Goal: Task Accomplishment & Management: Manage account settings

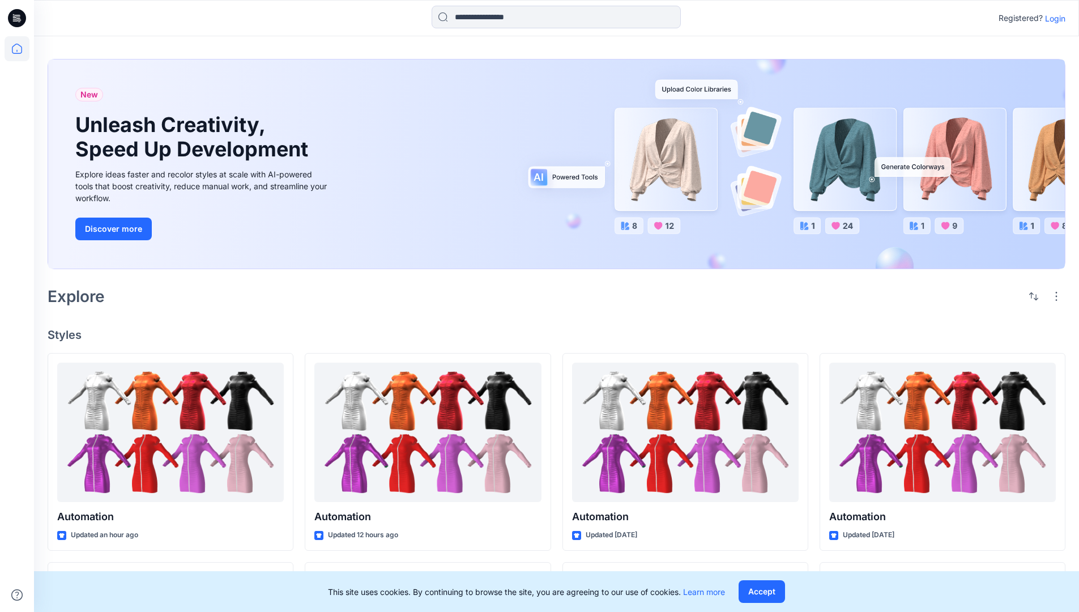
click at [1052, 18] on p "Login" at bounding box center [1055, 18] width 20 height 12
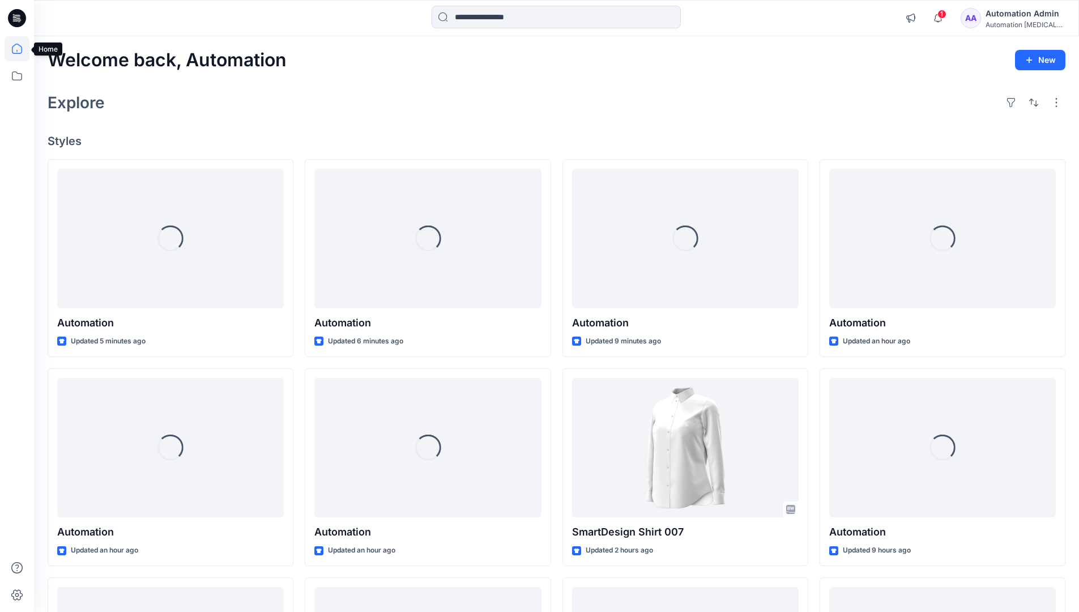
click at [22, 49] on icon at bounding box center [17, 49] width 10 height 10
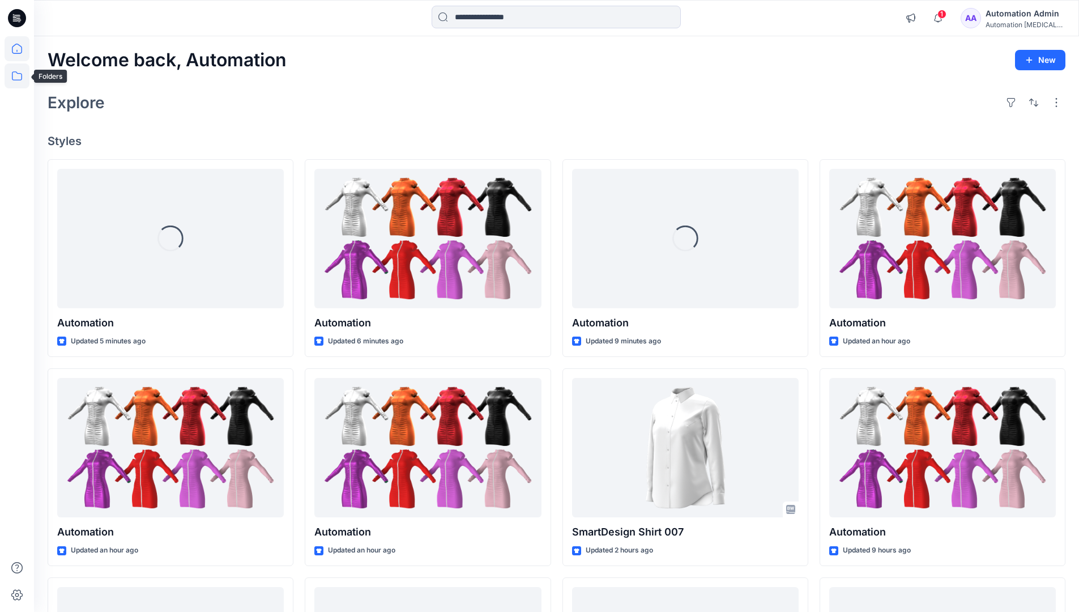
click at [17, 75] on icon at bounding box center [17, 75] width 25 height 25
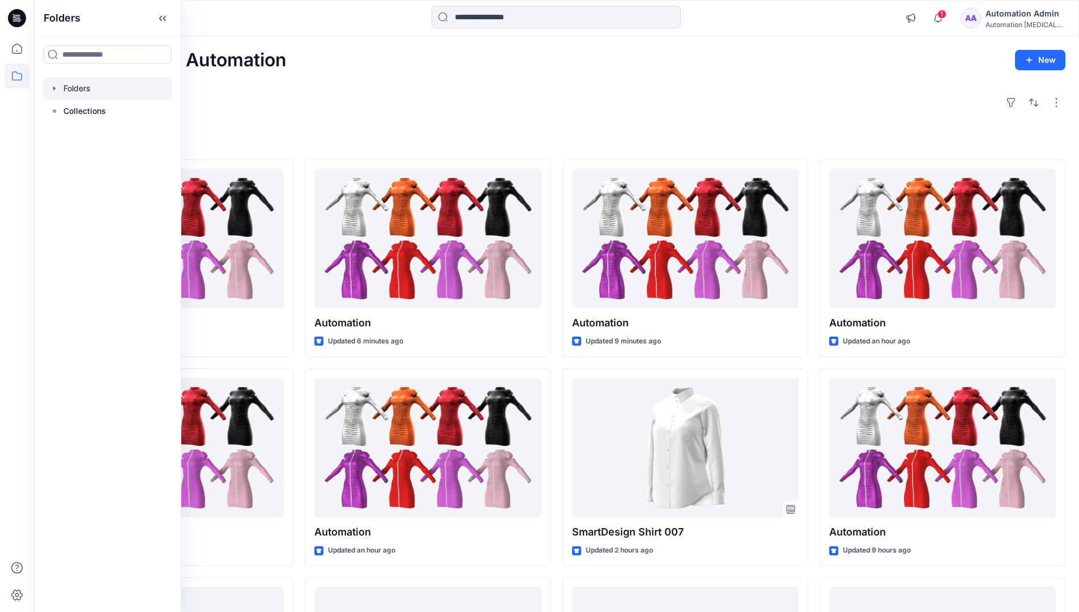
click at [80, 89] on div at bounding box center [107, 88] width 129 height 23
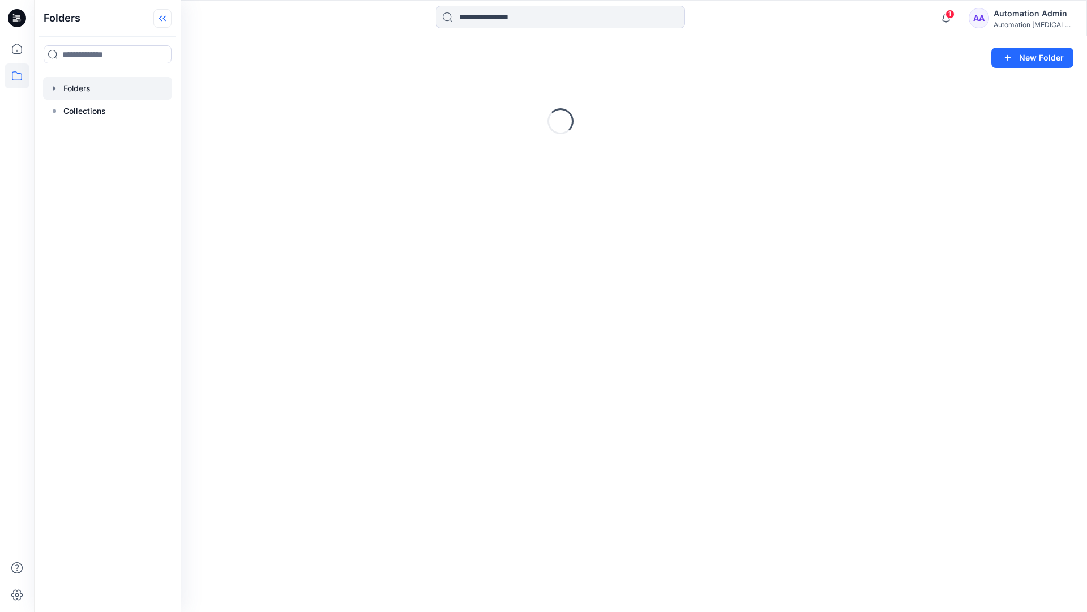
click at [167, 17] on icon at bounding box center [162, 18] width 18 height 19
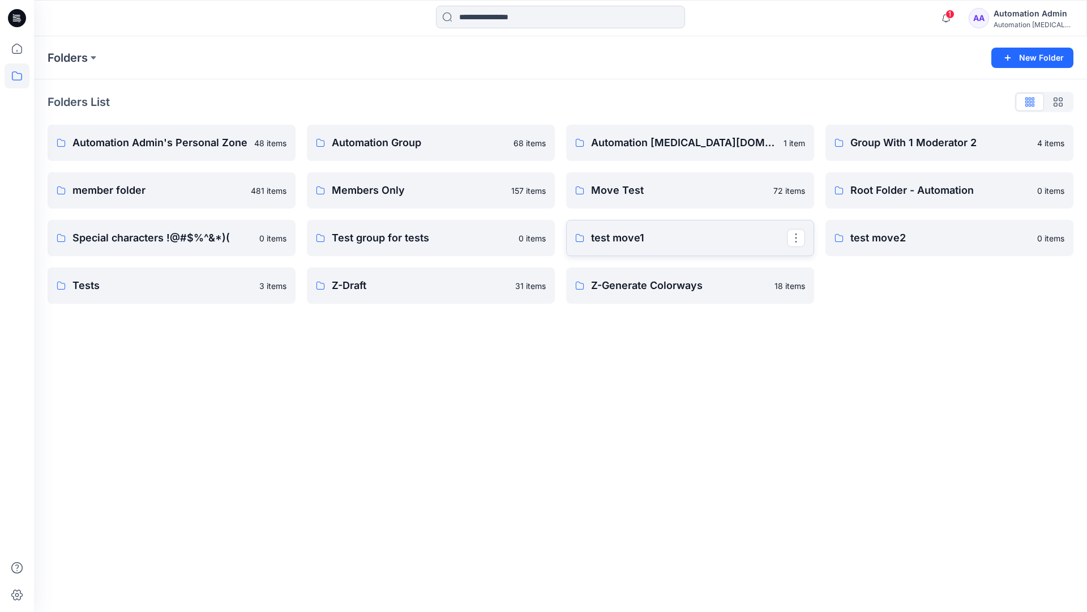
click at [623, 238] on p "test move1" at bounding box center [689, 238] width 196 height 16
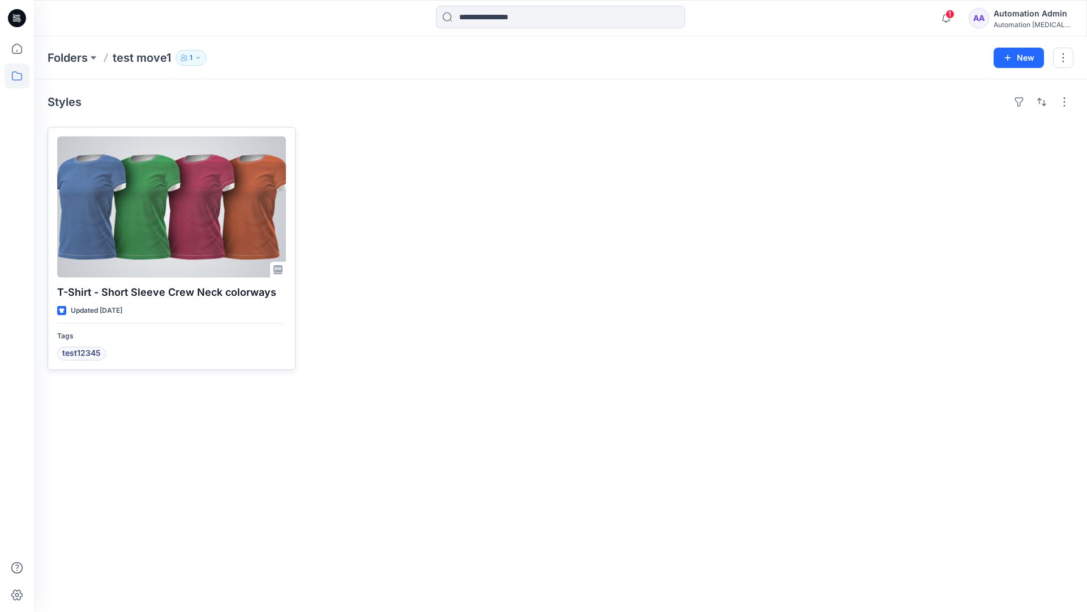
click at [157, 207] on div at bounding box center [171, 206] width 229 height 141
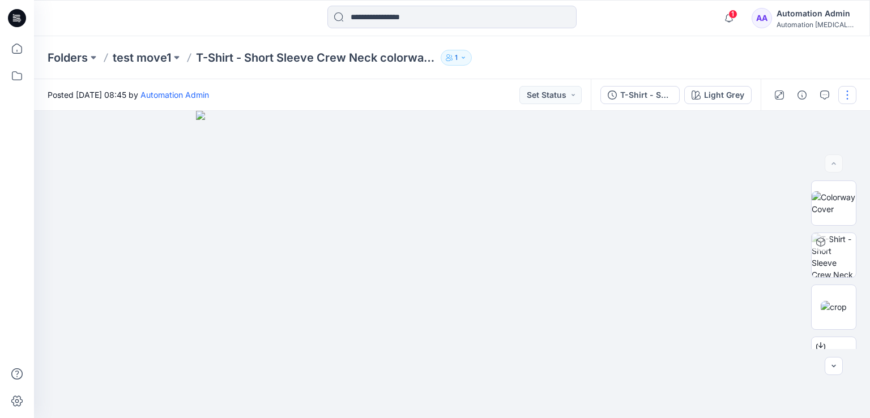
click at [847, 95] on button "button" at bounding box center [847, 95] width 18 height 18
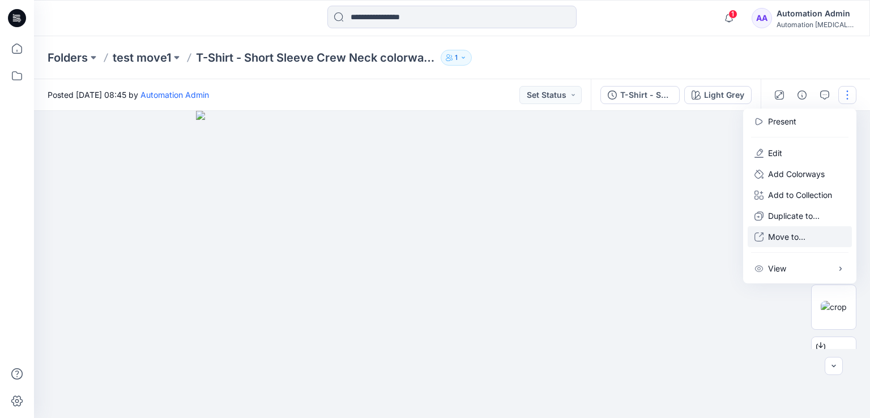
click at [783, 237] on p "Move to..." at bounding box center [786, 237] width 37 height 12
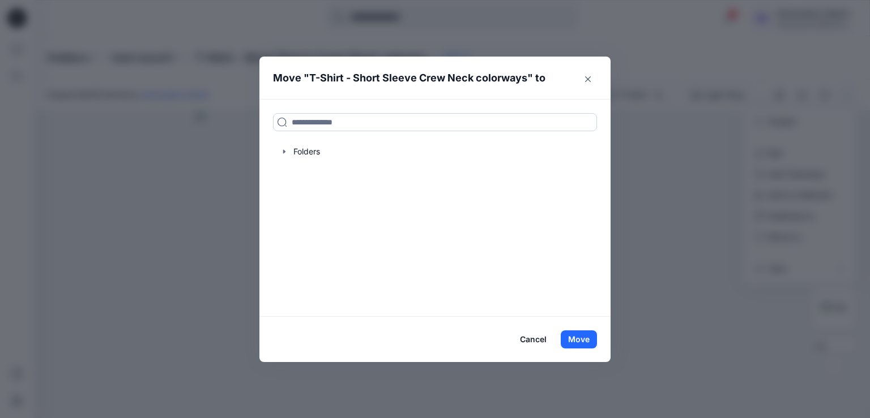
click at [303, 125] on input at bounding box center [435, 122] width 324 height 18
drag, startPoint x: 303, startPoint y: 125, endPoint x: 273, endPoint y: 122, distance: 30.1
click at [273, 122] on input at bounding box center [435, 122] width 324 height 18
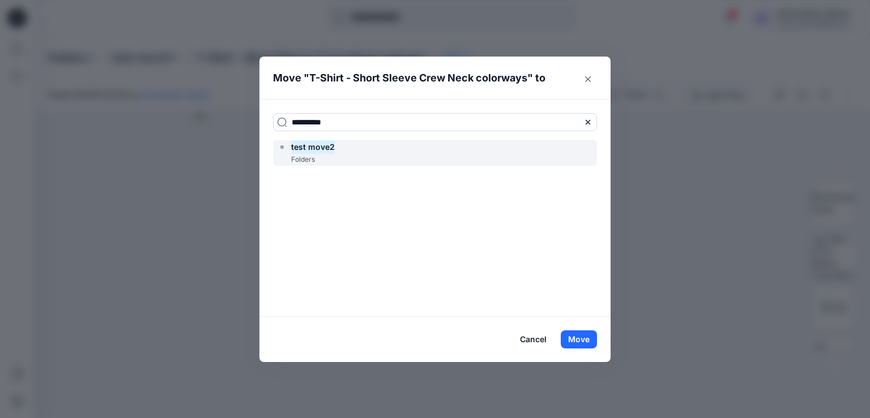
type input "**********"
click at [320, 151] on mark "test move2" at bounding box center [313, 146] width 44 height 15
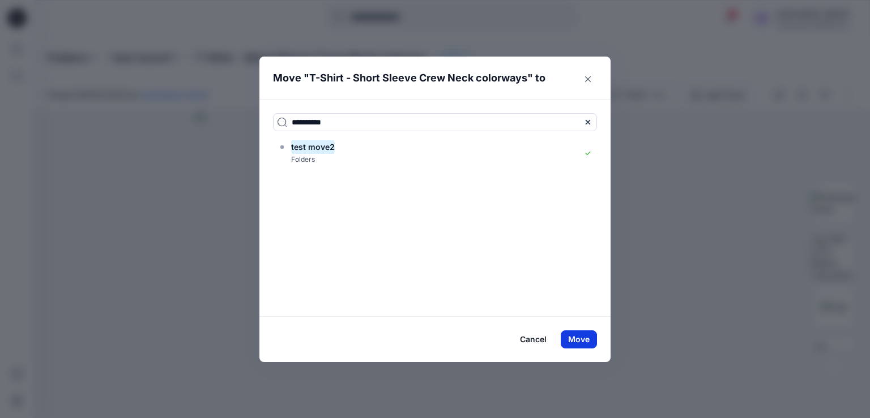
click at [576, 339] on button "Move" at bounding box center [579, 340] width 36 height 18
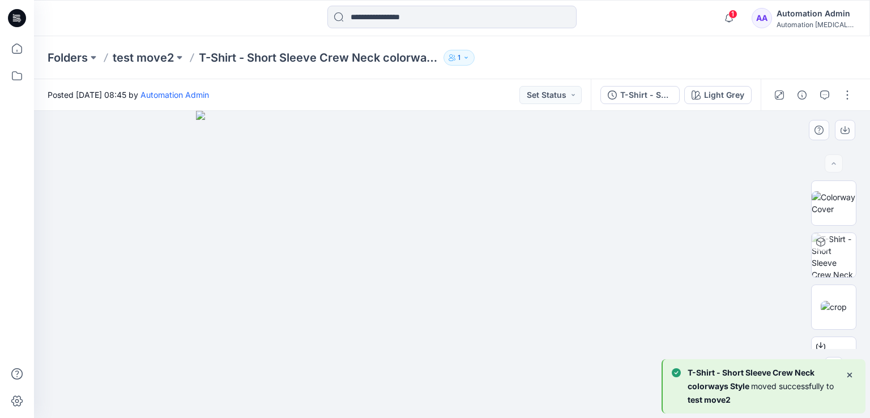
click at [127, 176] on div at bounding box center [452, 264] width 836 height 307
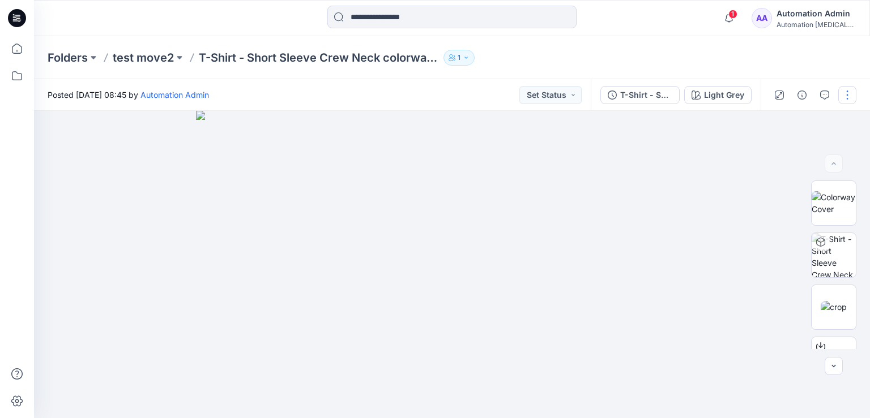
click at [847, 97] on button "button" at bounding box center [847, 95] width 18 height 18
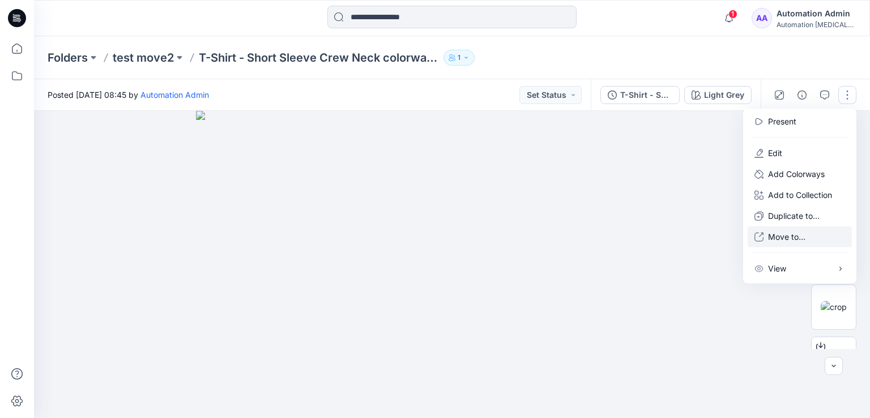
click at [781, 238] on p "Move to..." at bounding box center [786, 237] width 37 height 12
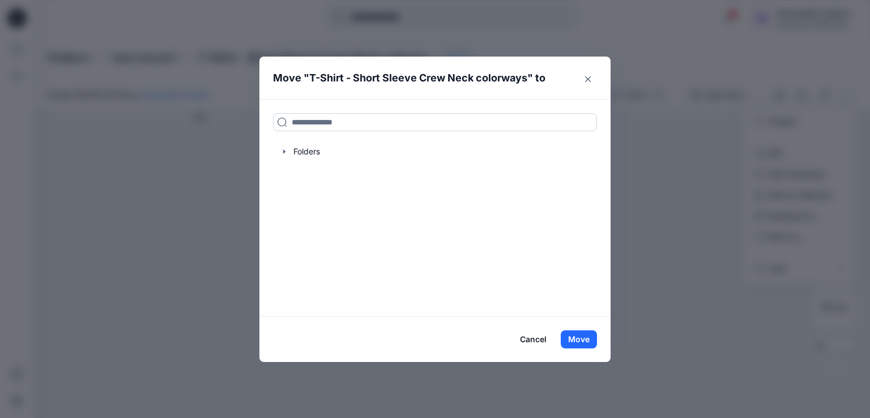
click at [379, 121] on input at bounding box center [435, 122] width 324 height 18
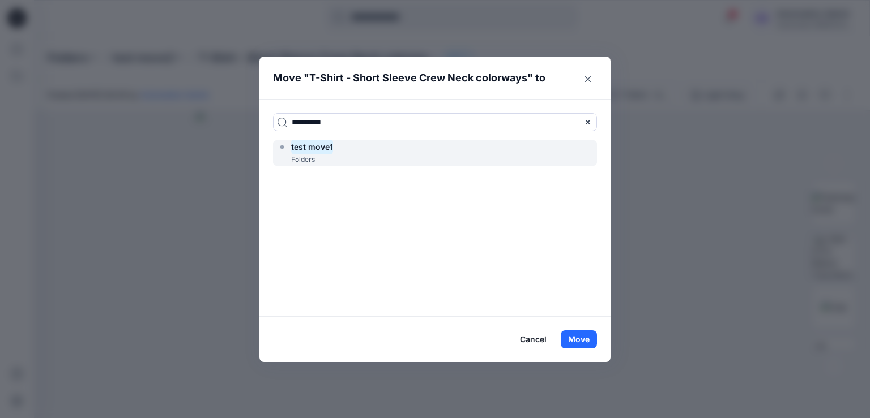
type input "**********"
click at [361, 149] on div "test move1 Folders" at bounding box center [435, 152] width 324 height 25
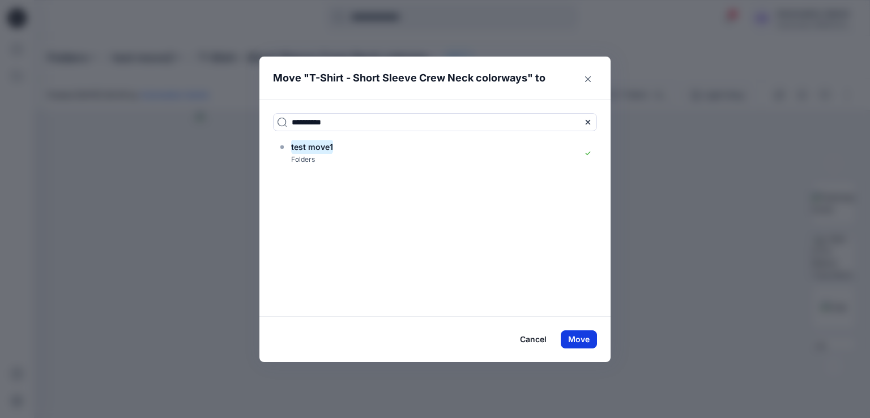
click at [582, 339] on button "Move" at bounding box center [579, 340] width 36 height 18
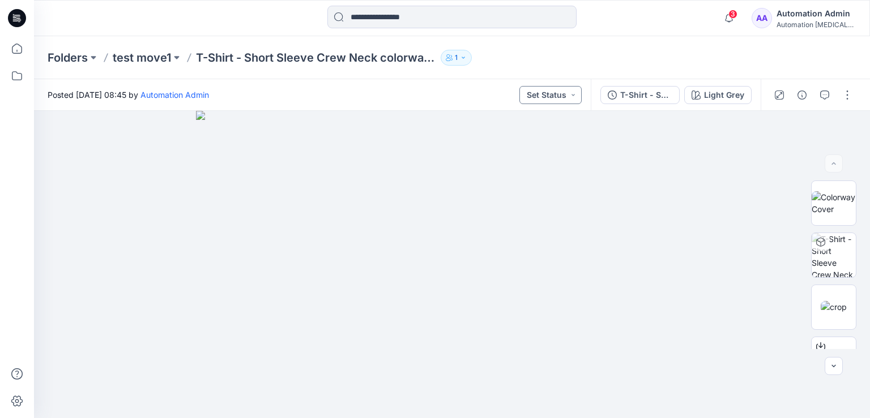
click at [562, 92] on button "Set Status" at bounding box center [550, 95] width 62 height 18
click at [560, 94] on button "Set Status" at bounding box center [550, 95] width 62 height 18
click at [675, 92] on button "T-Shirt - Short Sleeve" at bounding box center [639, 95] width 79 height 18
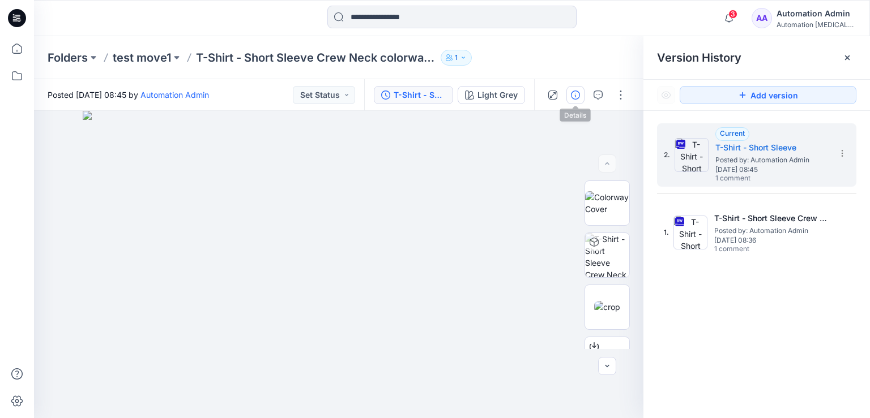
click at [572, 96] on icon "button" at bounding box center [575, 95] width 9 height 9
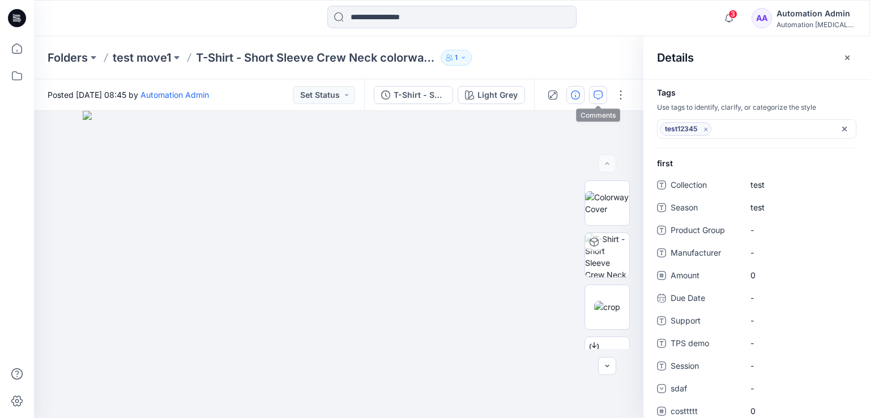
click at [602, 96] on icon "button" at bounding box center [597, 95] width 9 height 9
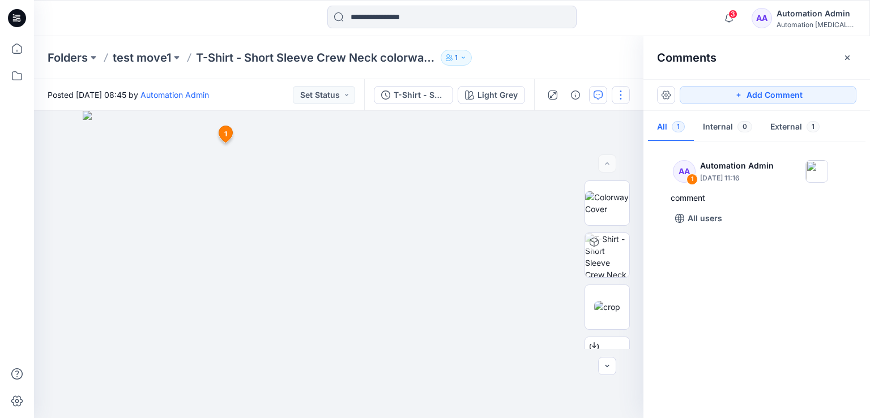
click at [621, 93] on button "button" at bounding box center [621, 95] width 18 height 18
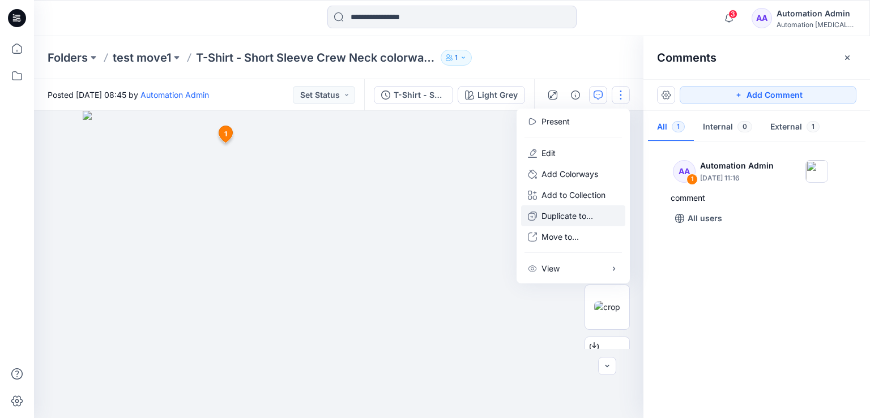
click at [568, 216] on p "Duplicate to..." at bounding box center [567, 216] width 52 height 12
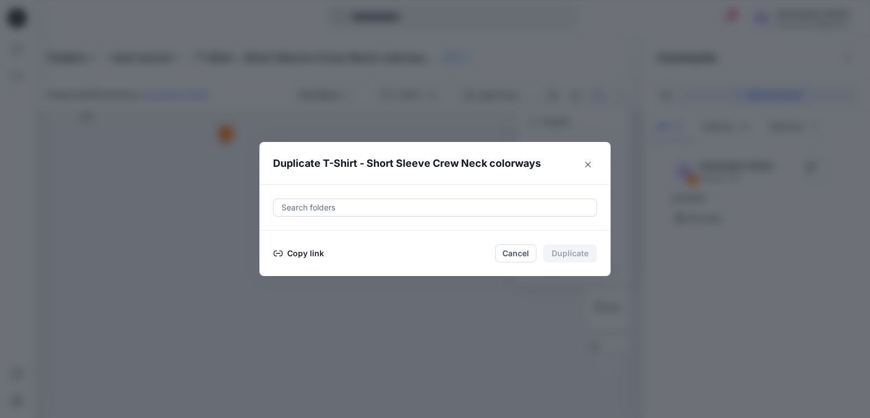
click at [298, 253] on button "Copy link" at bounding box center [299, 254] width 52 height 14
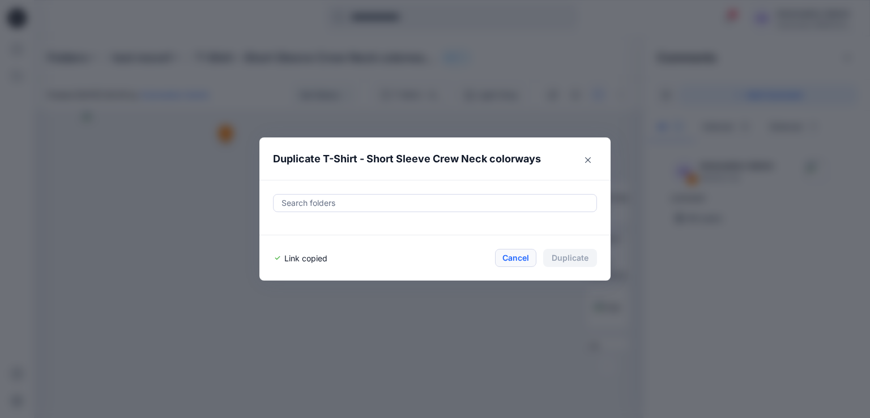
click at [515, 256] on button "Cancel" at bounding box center [515, 258] width 41 height 18
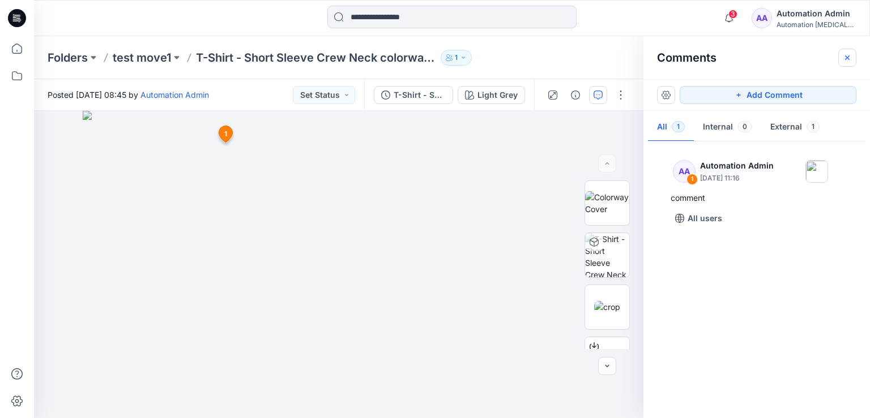
click at [850, 59] on icon "button" at bounding box center [847, 57] width 9 height 9
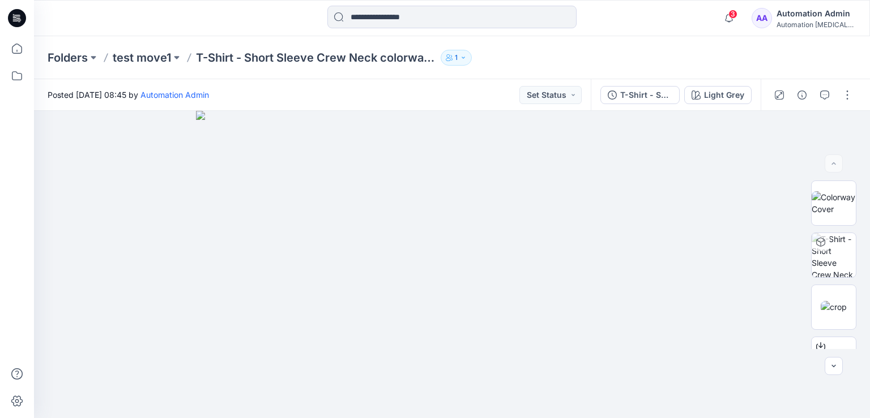
scroll to position [155, 0]
click at [851, 98] on button "button" at bounding box center [847, 95] width 18 height 18
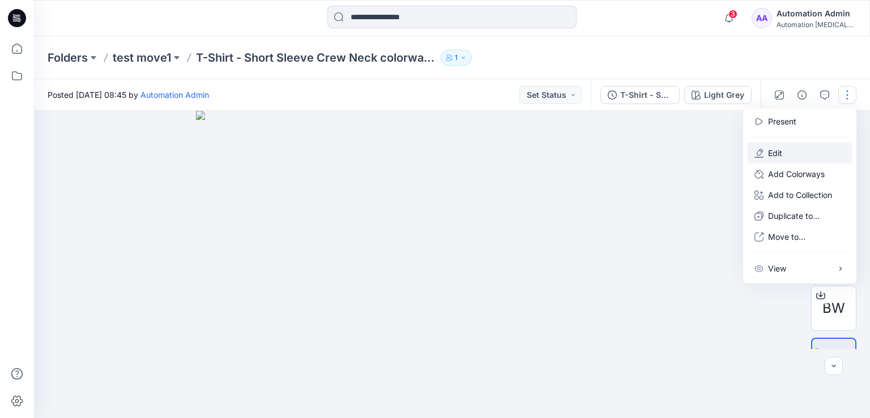
click at [802, 152] on button "Edit" at bounding box center [799, 153] width 104 height 21
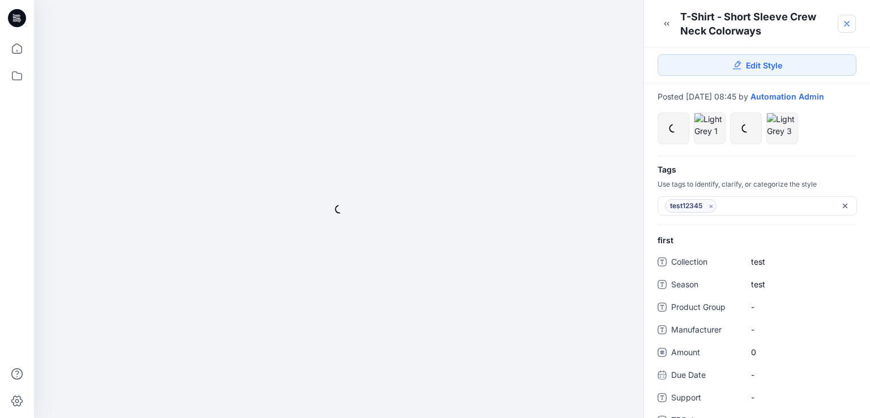
click at [845, 23] on icon at bounding box center [846, 24] width 5 height 5
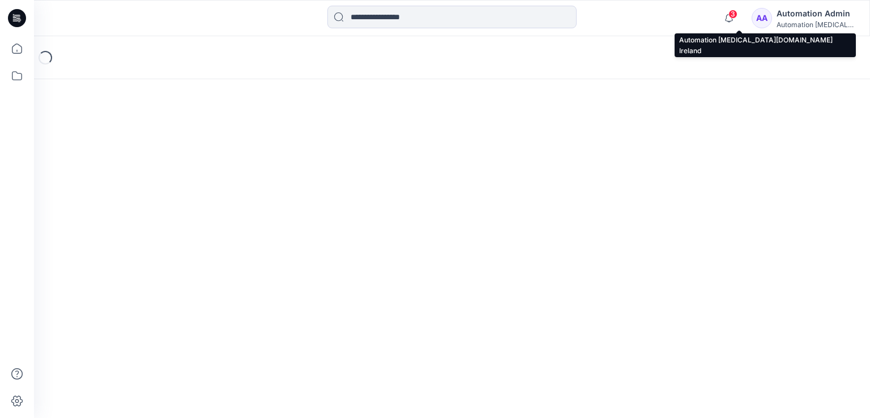
click at [818, 16] on div "Automation Admin" at bounding box center [815, 14] width 79 height 14
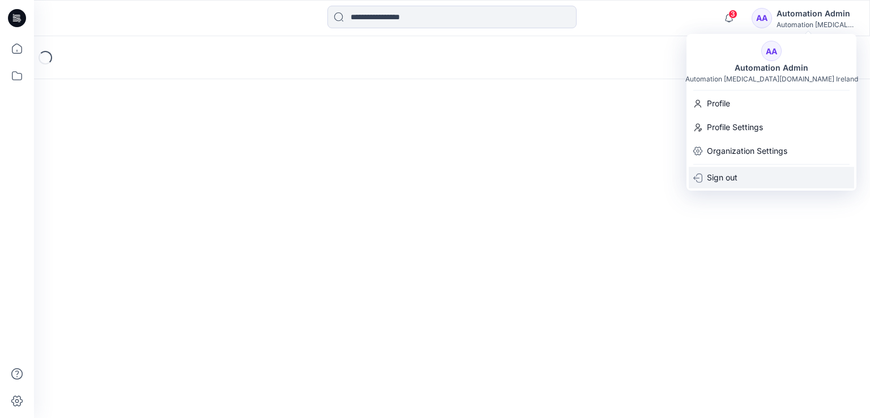
click at [738, 178] on div "Sign out" at bounding box center [771, 178] width 165 height 22
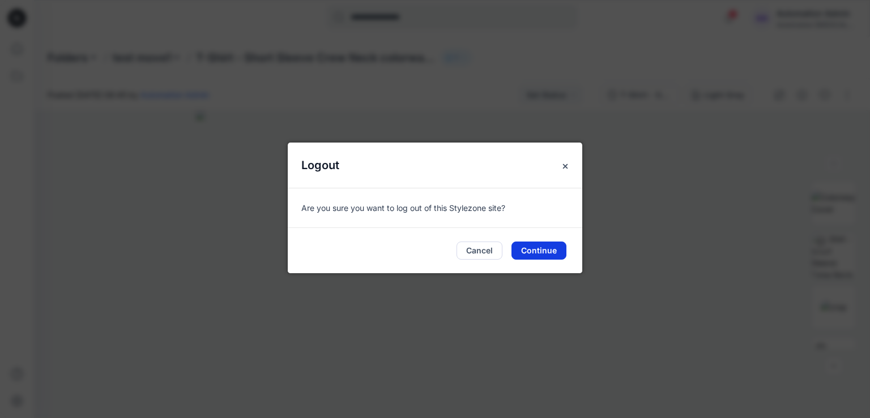
click at [540, 251] on button "Continue" at bounding box center [538, 251] width 55 height 18
